Goal: Check status: Check status

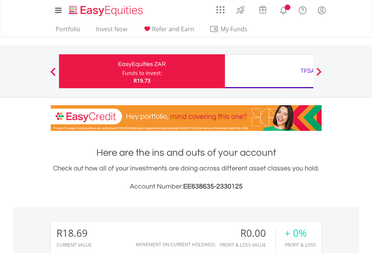
scroll to position [72, 118]
click at [122, 71] on div "Funds to invest:" at bounding box center [142, 73] width 40 height 8
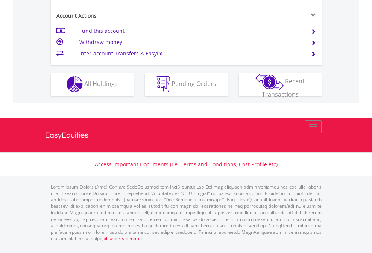
scroll to position [704, 0]
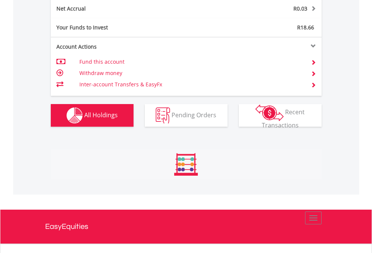
scroll to position [763, 0]
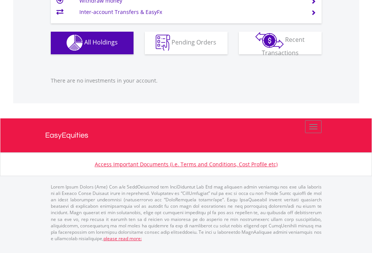
scroll to position [54, 0]
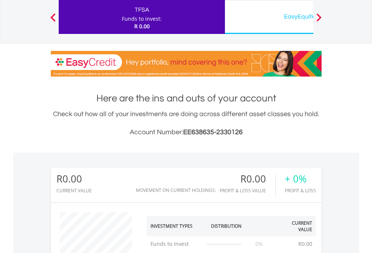
click at [269, 17] on div "EasyEquities USD" at bounding box center [308, 16] width 157 height 11
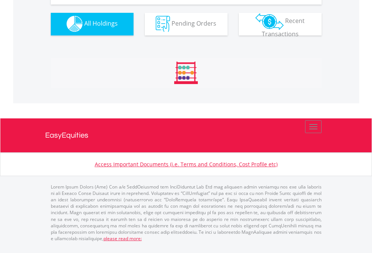
scroll to position [745, 0]
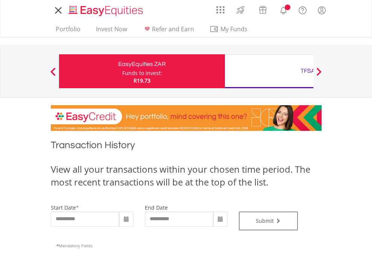
type input "**********"
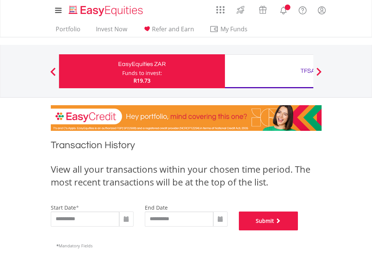
click at [298, 230] on button "Submit" at bounding box center [268, 220] width 59 height 19
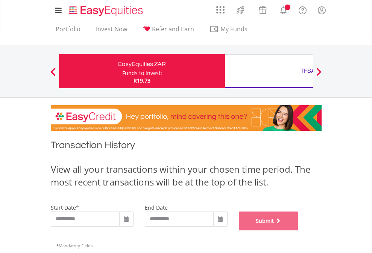
scroll to position [305, 0]
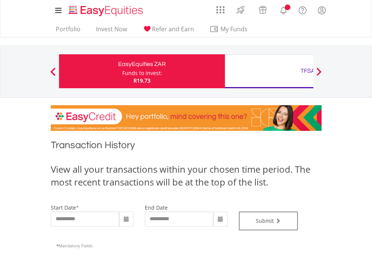
click at [269, 71] on div "TFSA" at bounding box center [308, 70] width 157 height 11
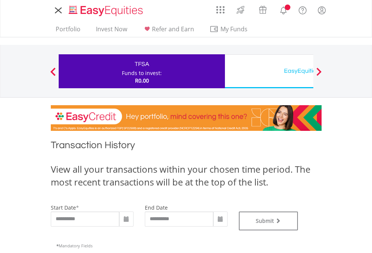
type input "**********"
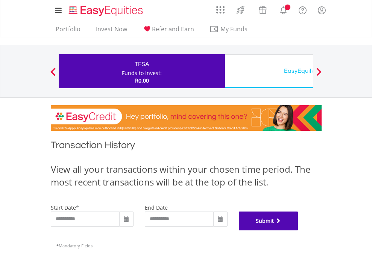
click at [298, 230] on button "Submit" at bounding box center [268, 220] width 59 height 19
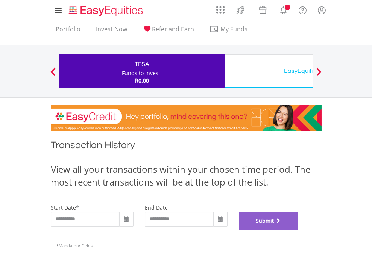
scroll to position [305, 0]
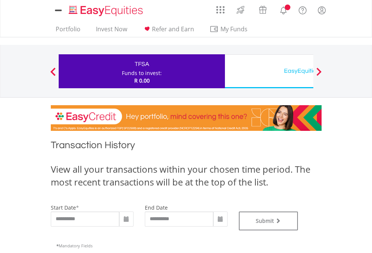
click at [269, 71] on div "EasyEquities USD" at bounding box center [308, 70] width 157 height 11
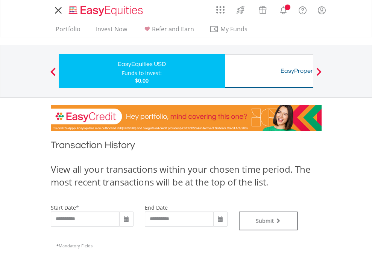
type input "**********"
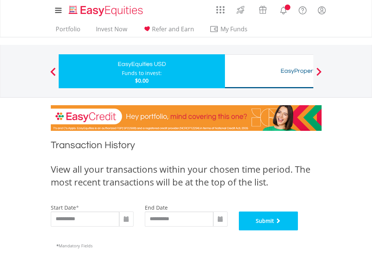
click at [298, 230] on button "Submit" at bounding box center [268, 220] width 59 height 19
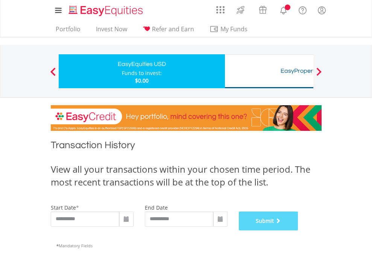
scroll to position [305, 0]
